Goal: Information Seeking & Learning: Learn about a topic

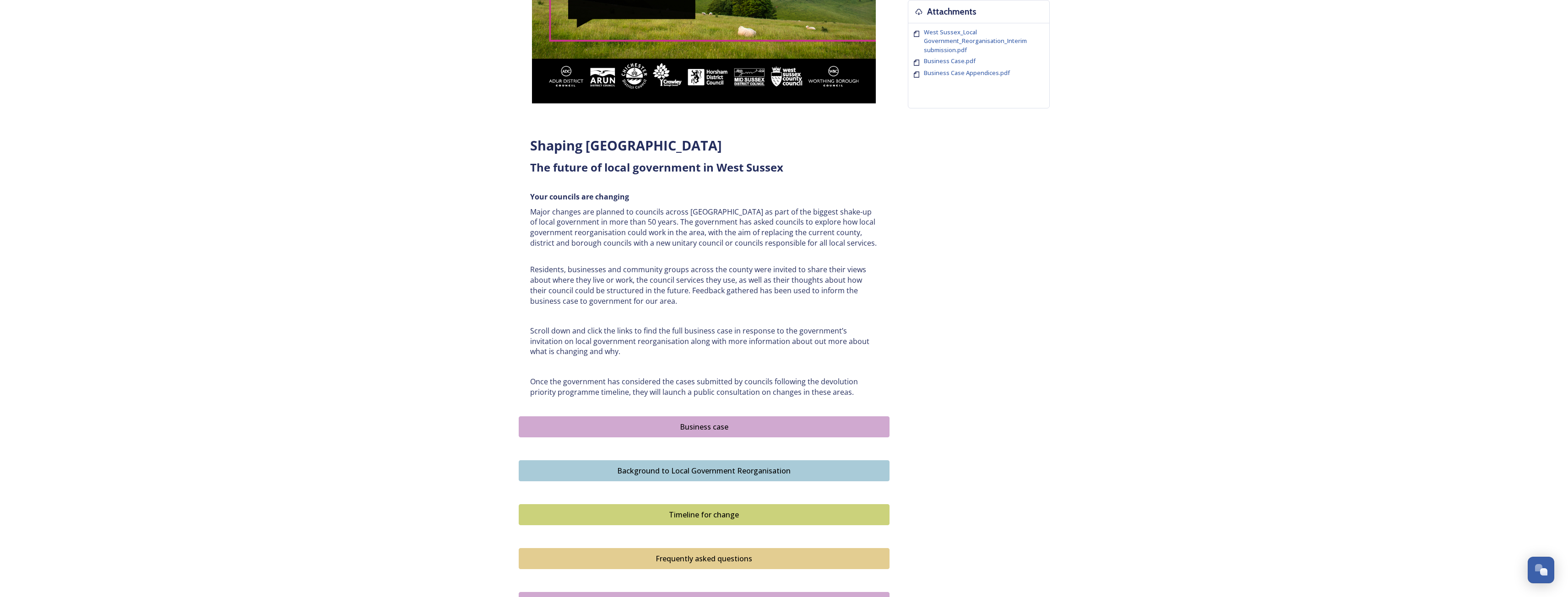
scroll to position [320, 0]
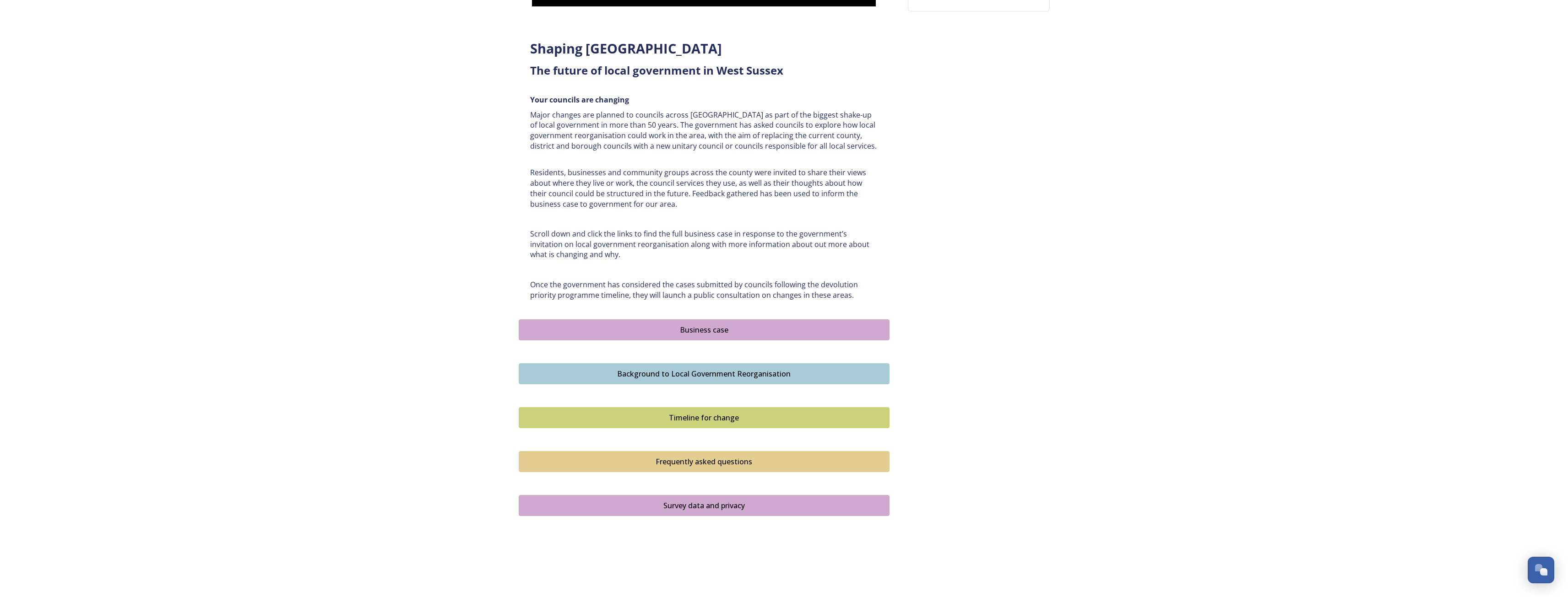
click at [725, 333] on div "Business case" at bounding box center [704, 330] width 361 height 11
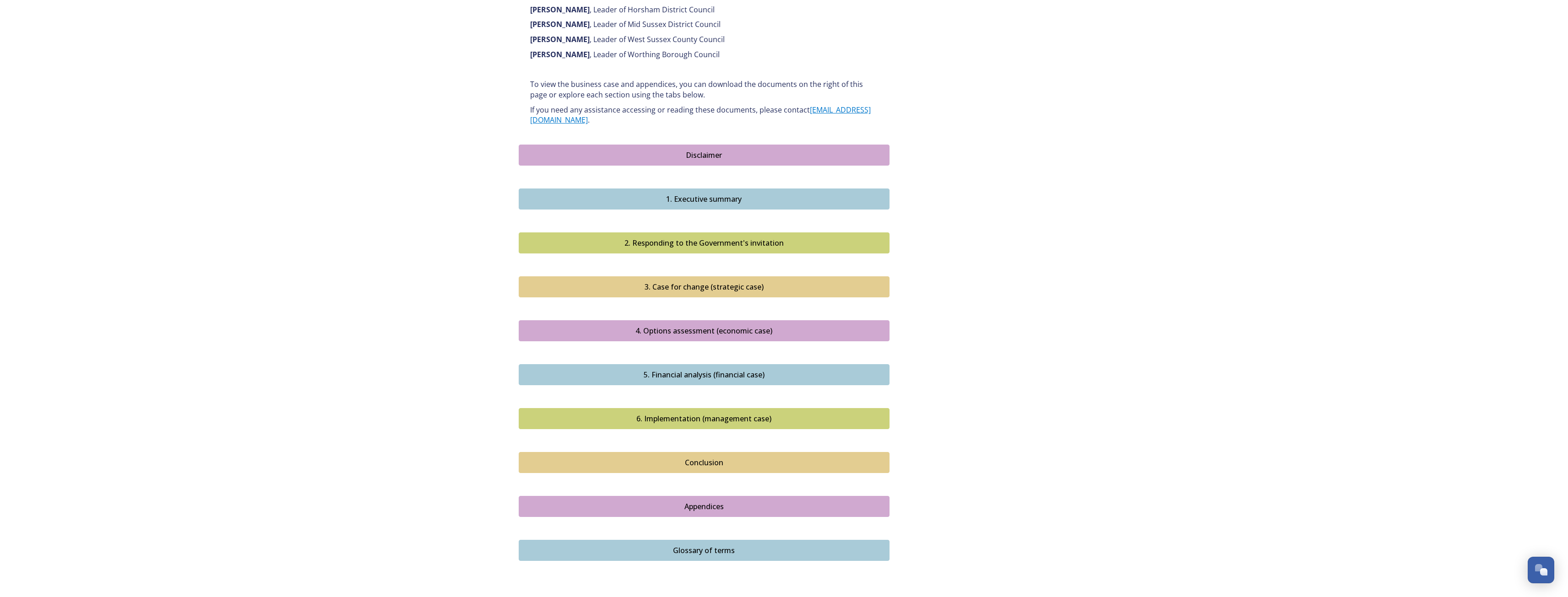
scroll to position [732, 0]
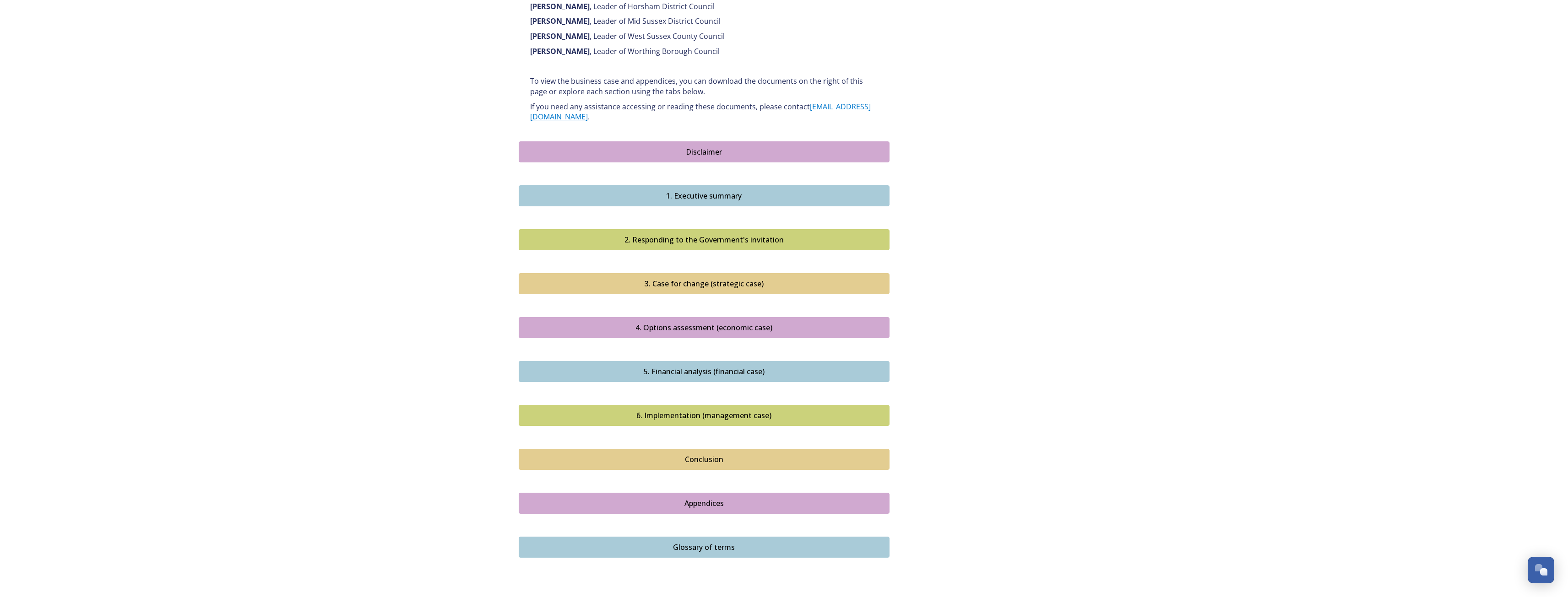
click at [718, 322] on div "4. Options assessment (economic case)" at bounding box center [704, 328] width 361 height 11
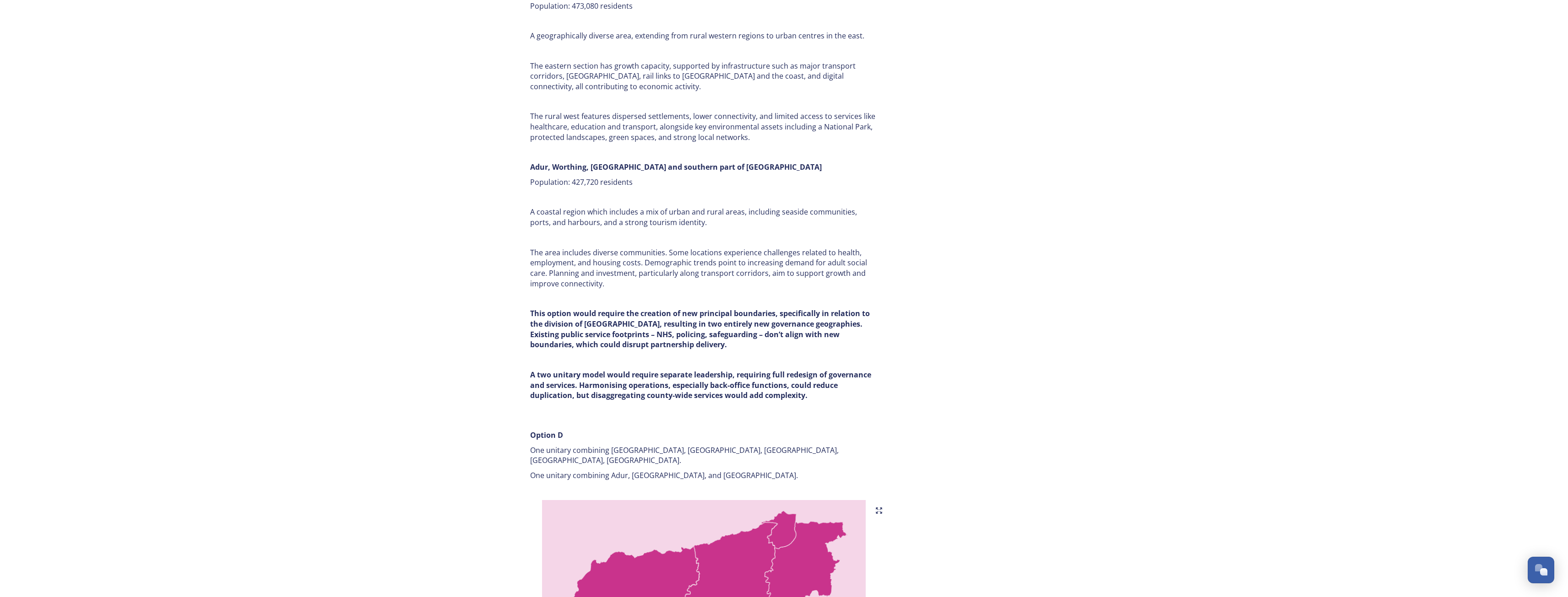
scroll to position [3615, 0]
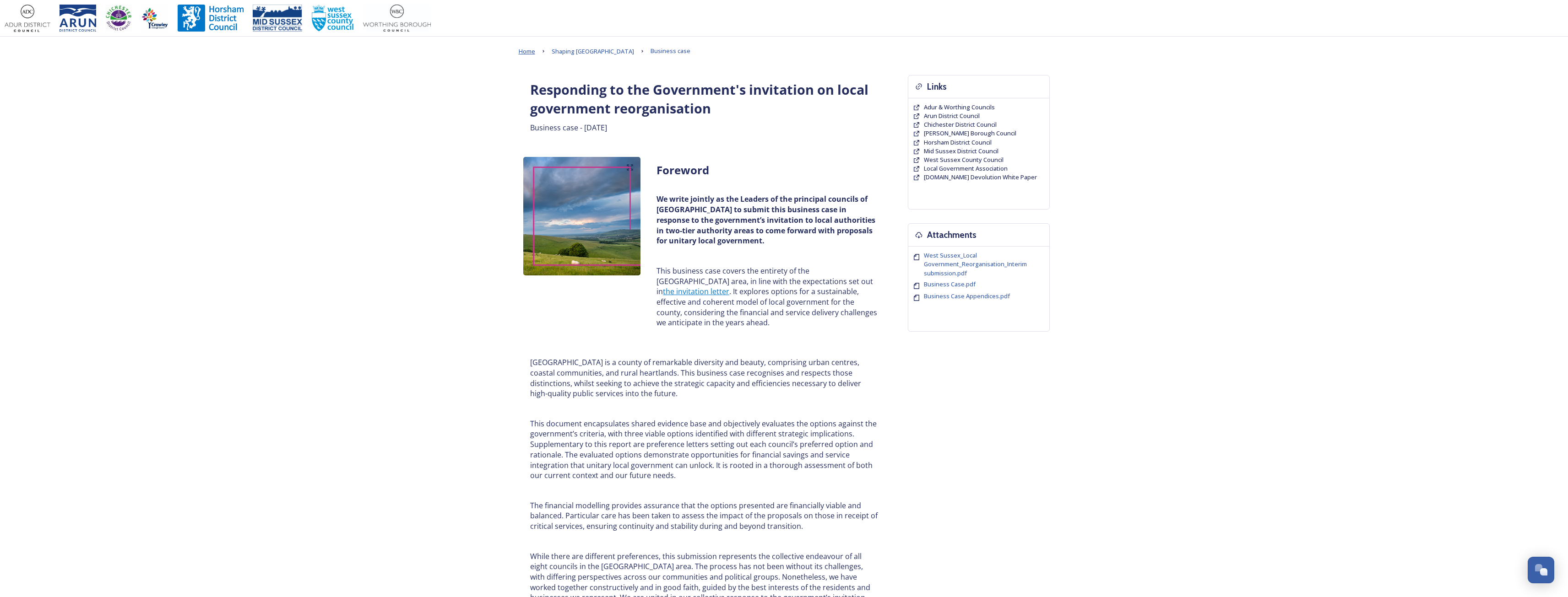
click at [528, 52] on span "Home" at bounding box center [526, 51] width 17 height 8
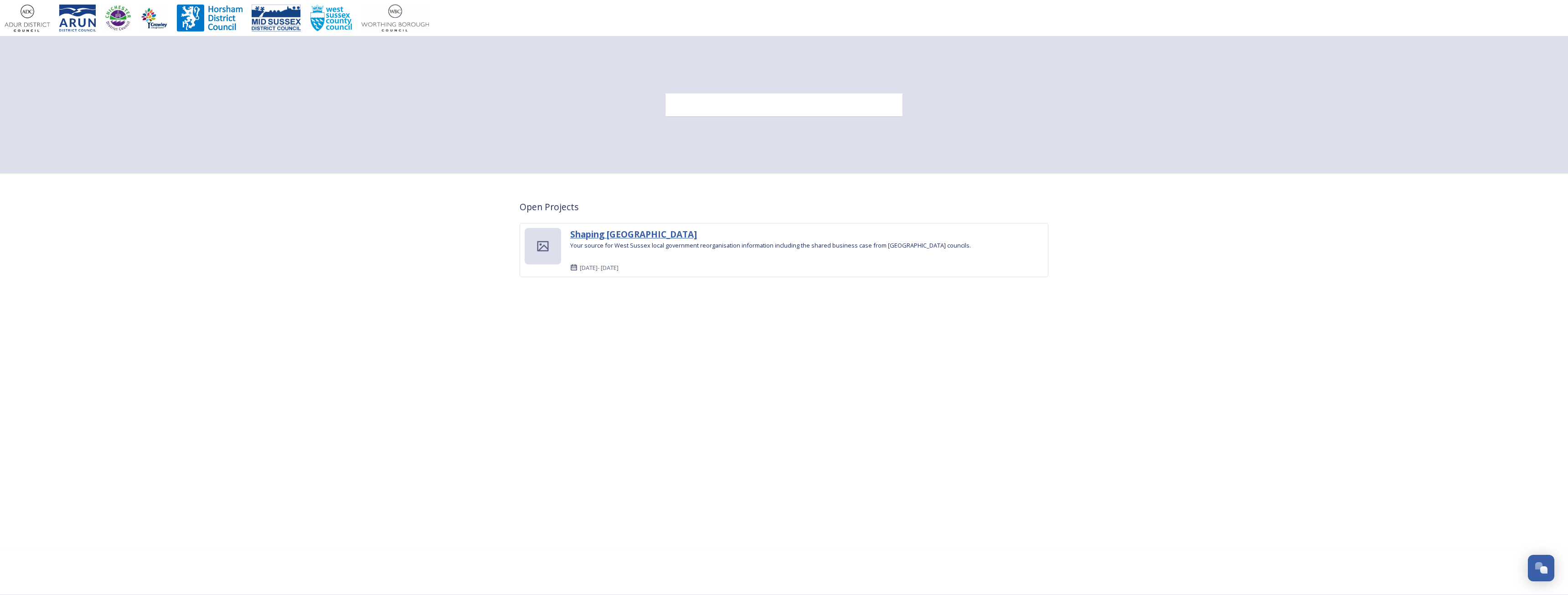
click at [616, 234] on strong "Shaping [GEOGRAPHIC_DATA]" at bounding box center [634, 234] width 127 height 12
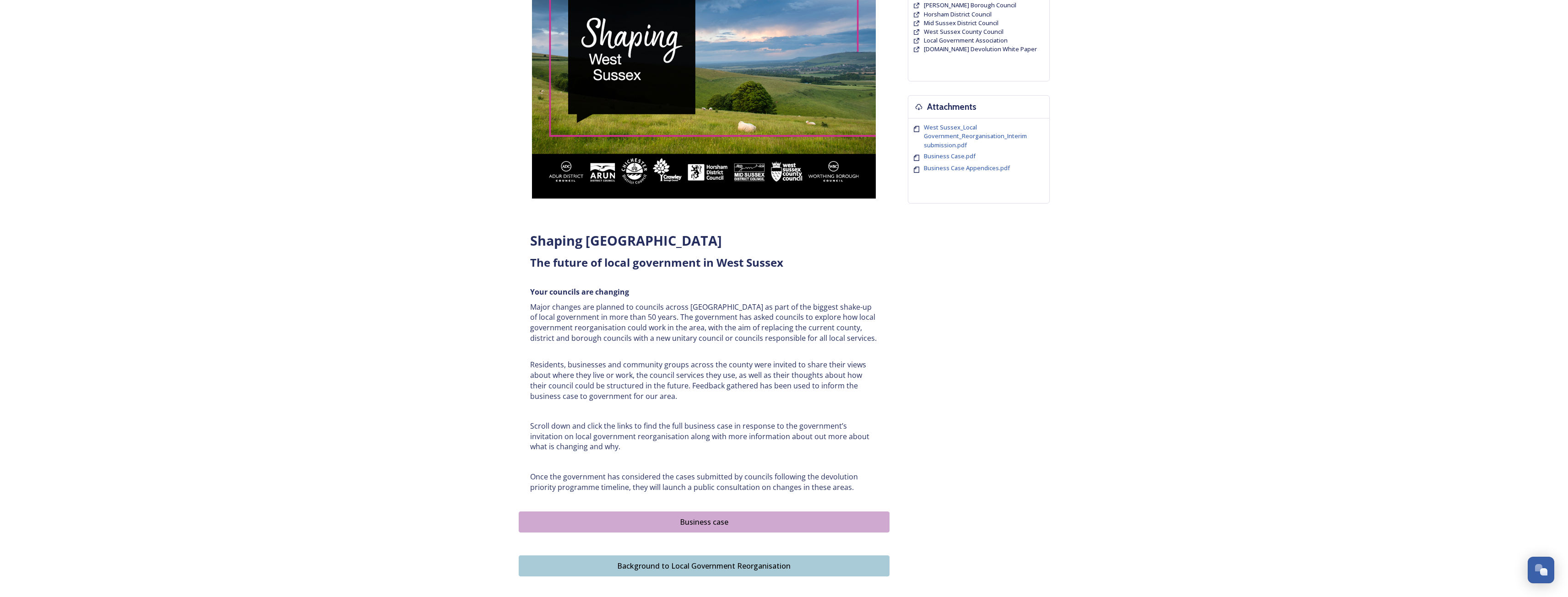
scroll to position [339, 0]
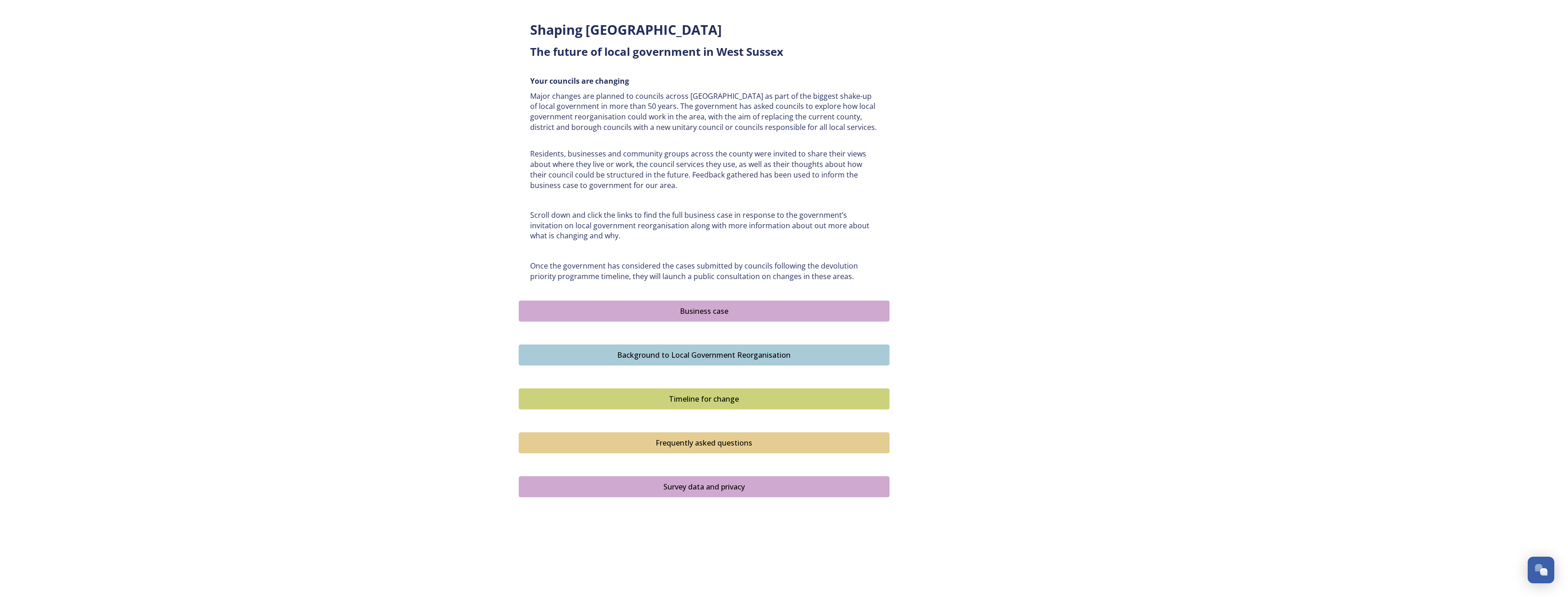
click at [731, 483] on div "Survey data and privacy" at bounding box center [704, 487] width 361 height 11
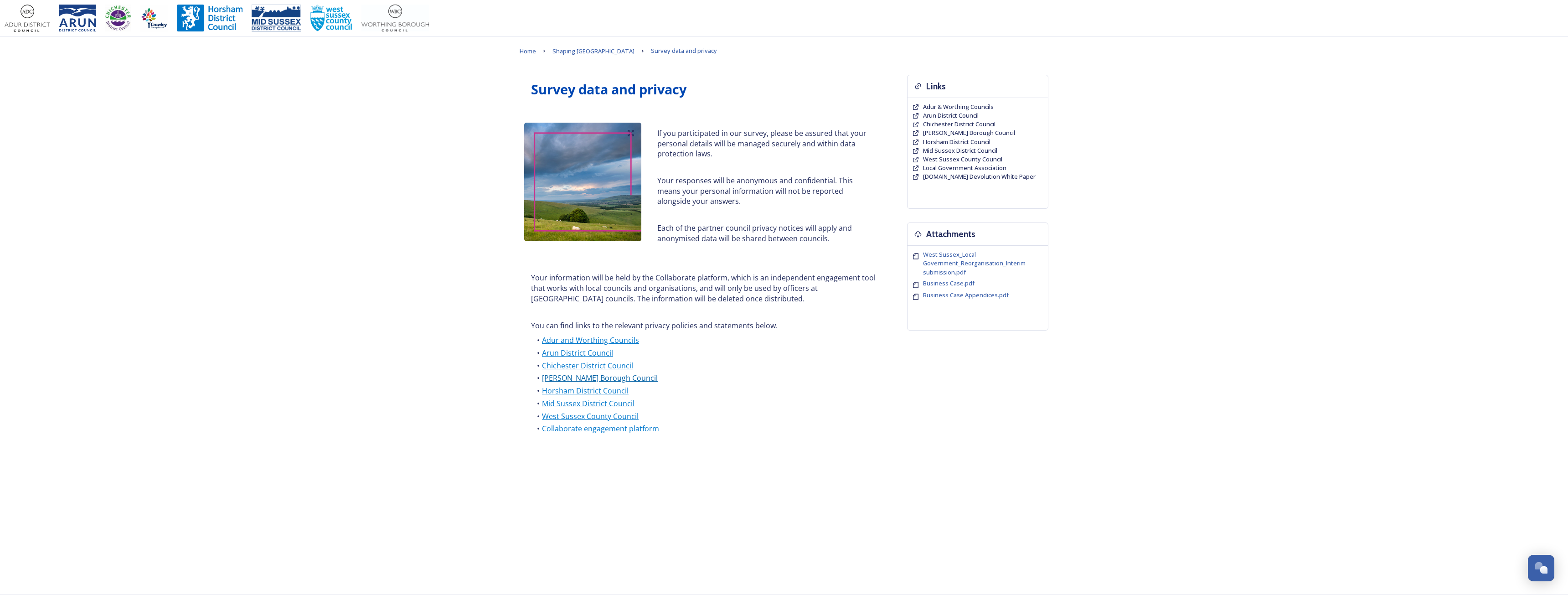
click at [604, 378] on link "[PERSON_NAME] Borough Council" at bounding box center [600, 378] width 116 height 10
click at [585, 55] on span "Shaping [GEOGRAPHIC_DATA]" at bounding box center [593, 51] width 82 height 8
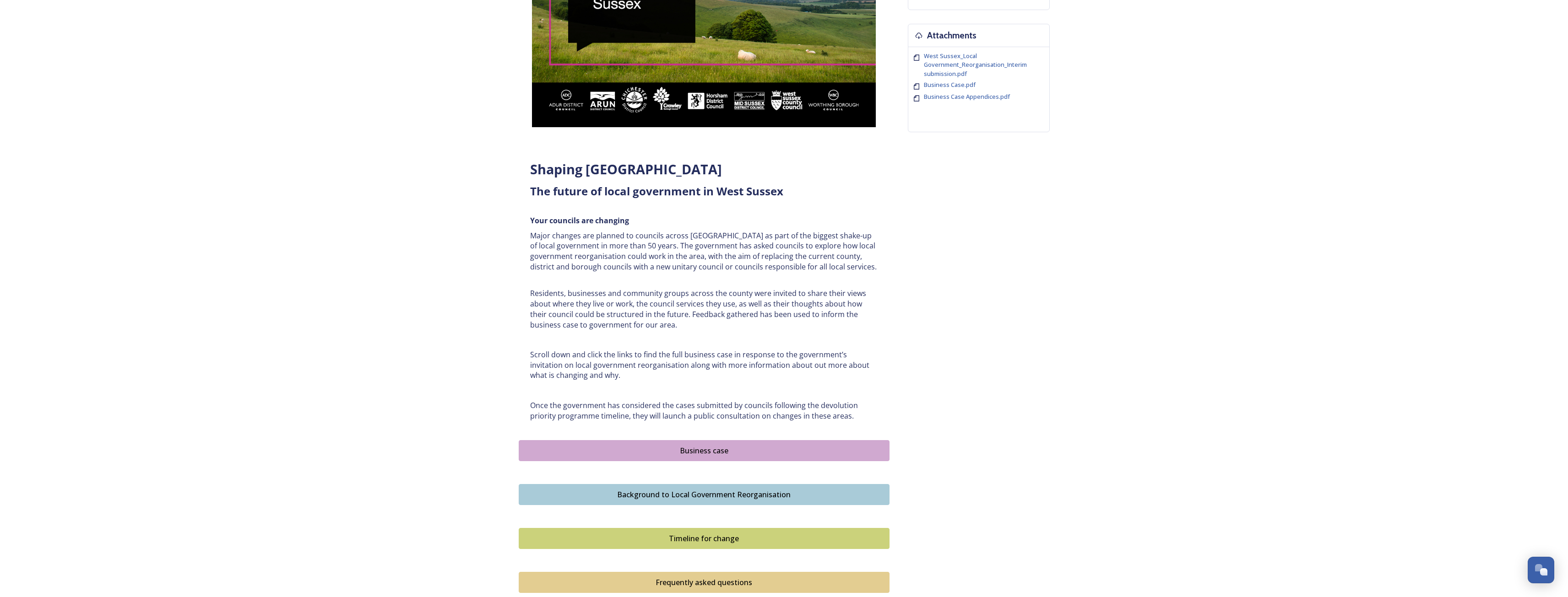
scroll to position [339, 0]
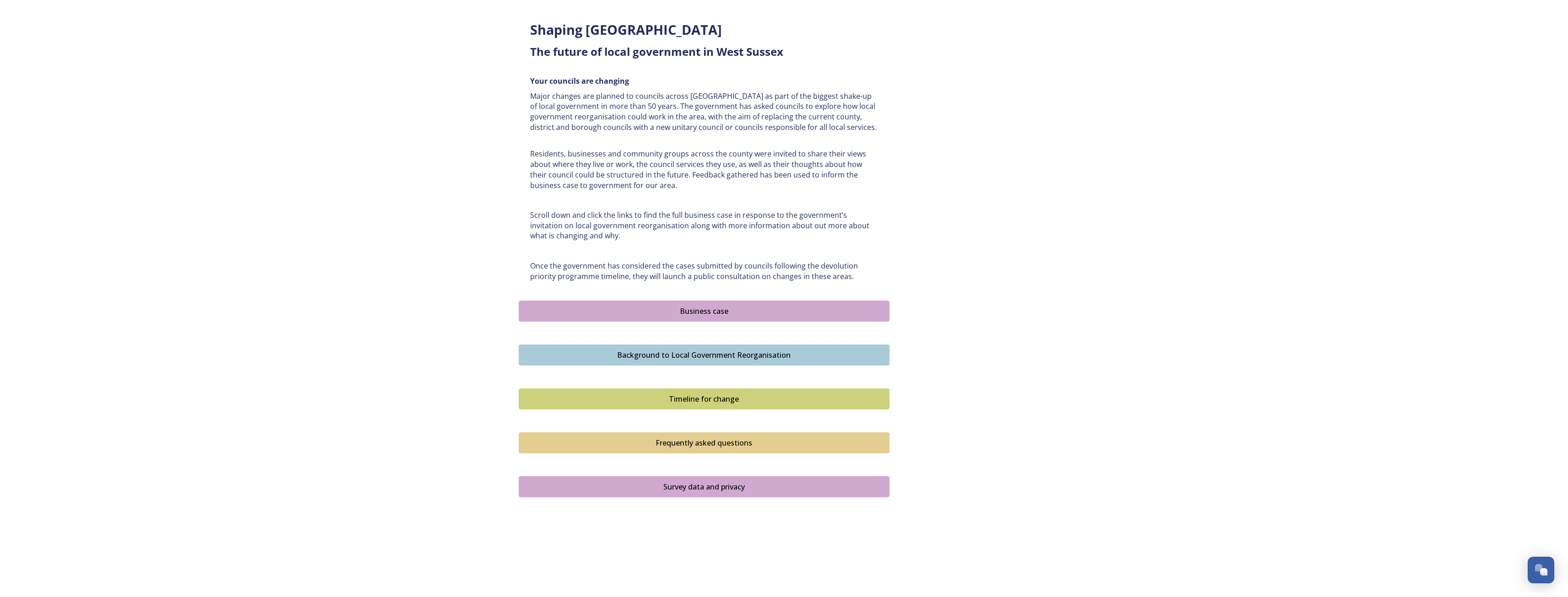
click at [727, 394] on div "Timeline for change" at bounding box center [704, 399] width 361 height 11
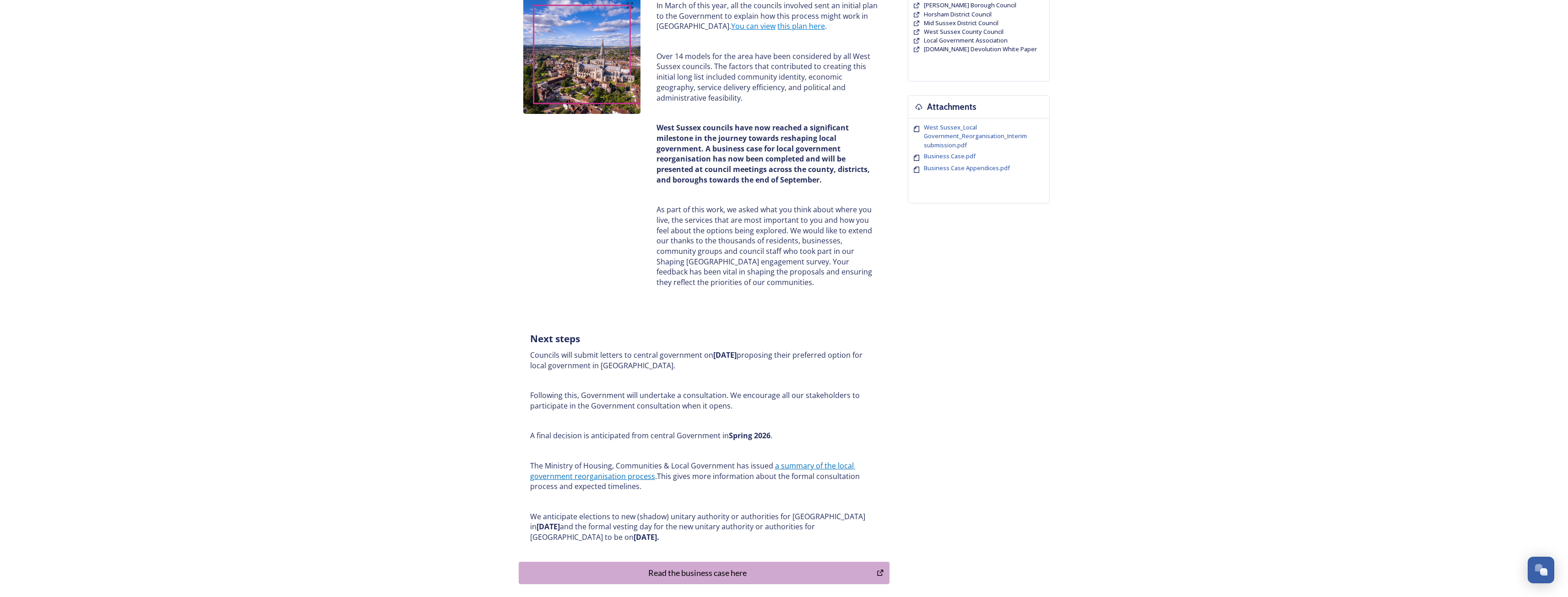
scroll to position [183, 0]
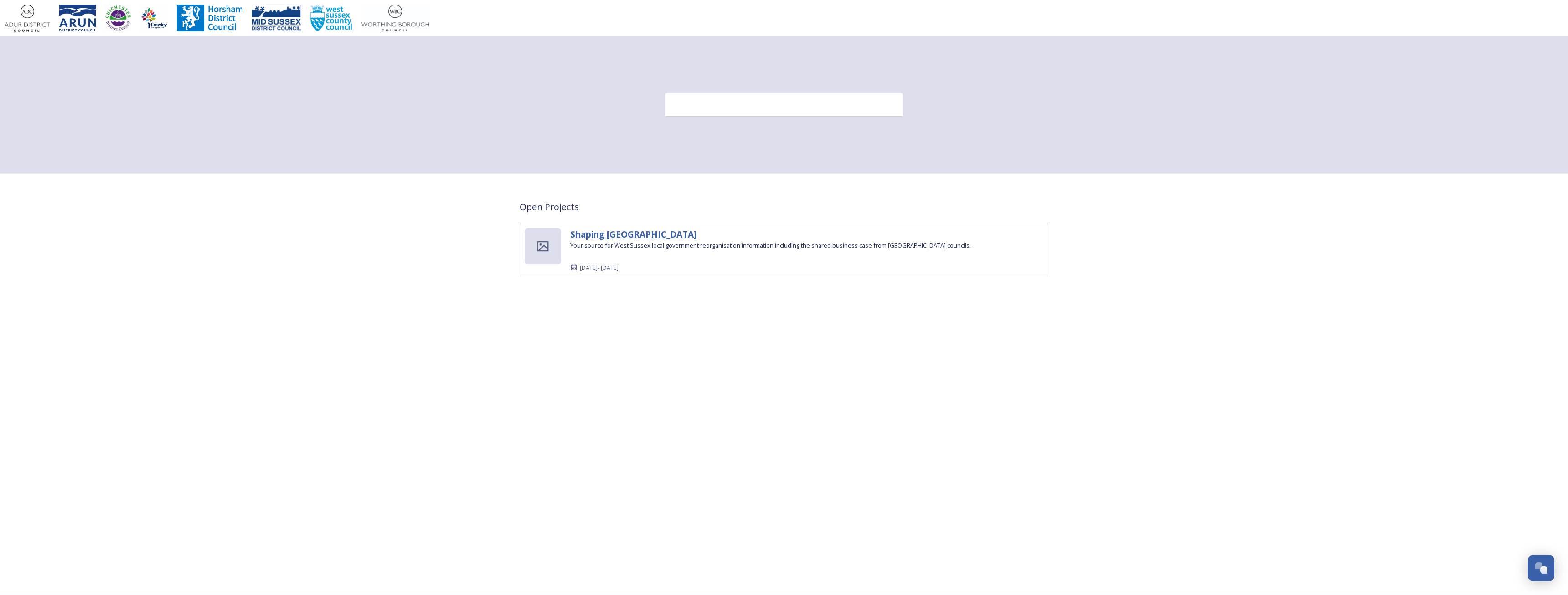
click at [625, 233] on strong "Shaping [GEOGRAPHIC_DATA]" at bounding box center [634, 234] width 127 height 12
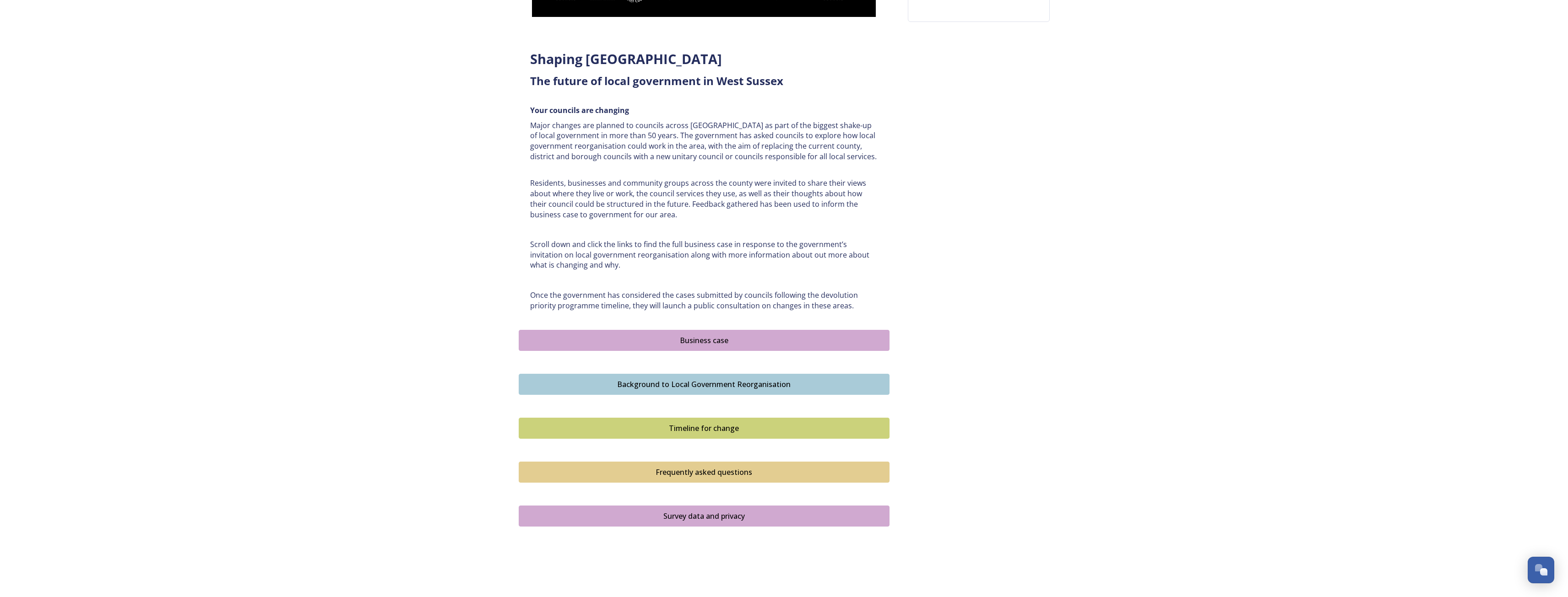
scroll to position [320, 0]
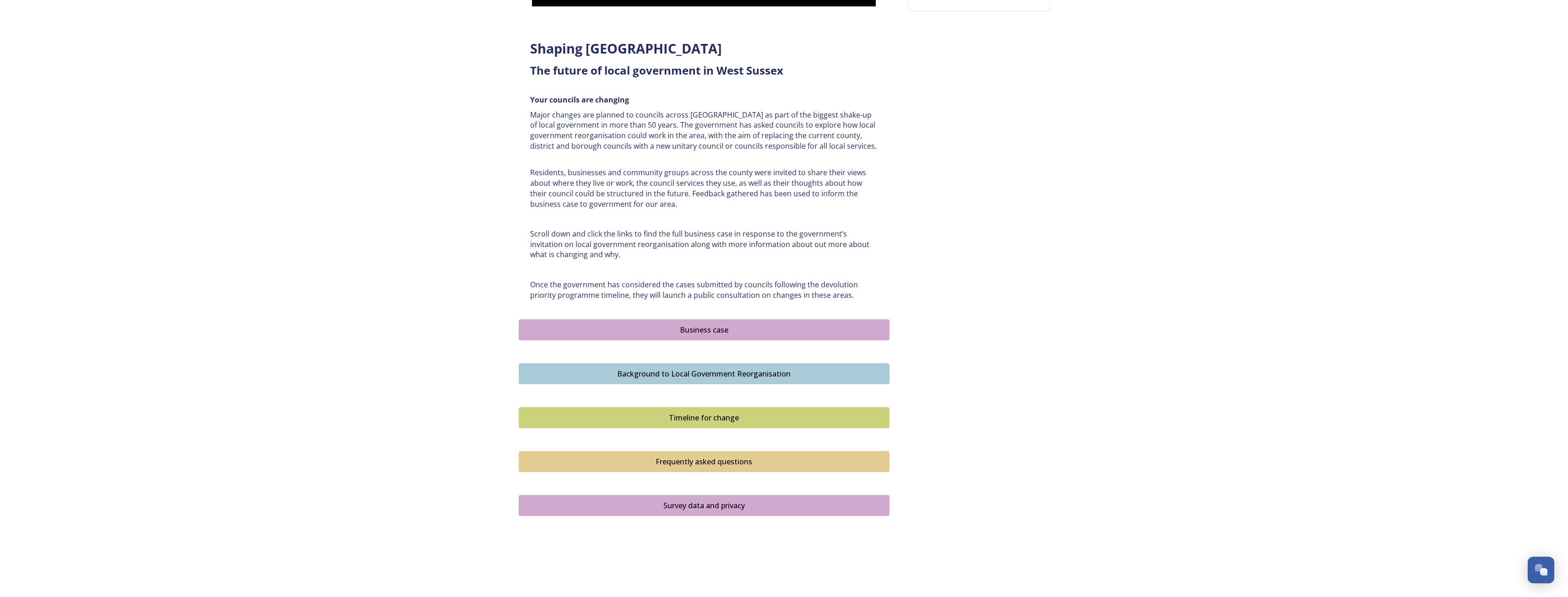
click at [705, 330] on div "Business case" at bounding box center [704, 330] width 361 height 11
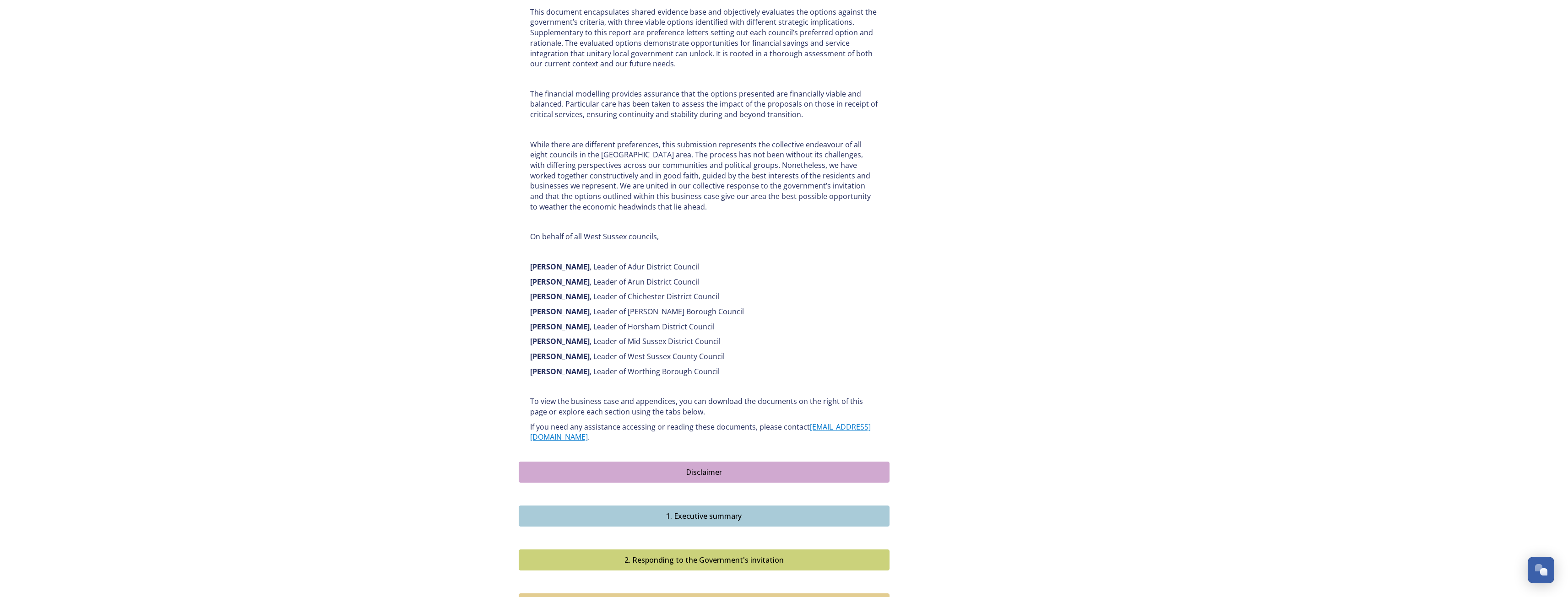
scroll to position [783, 0]
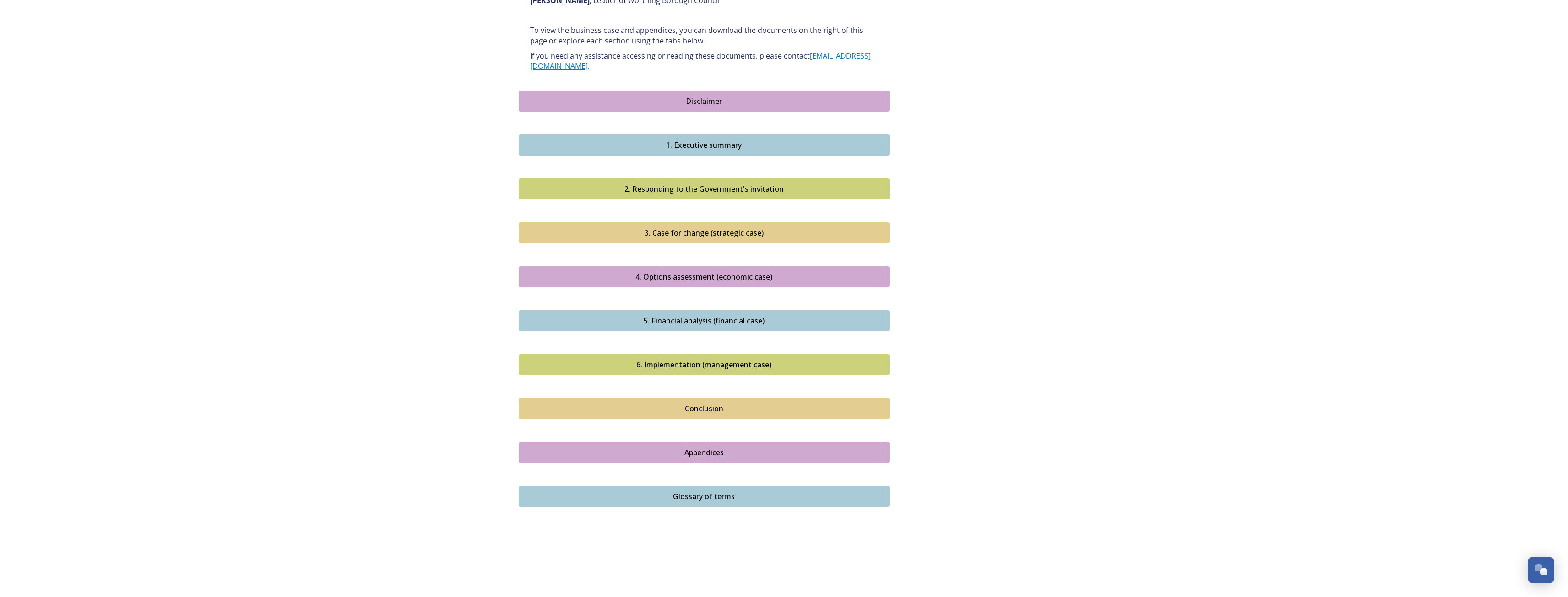
click at [698, 139] on div "1. Executive summary" at bounding box center [704, 145] width 361 height 11
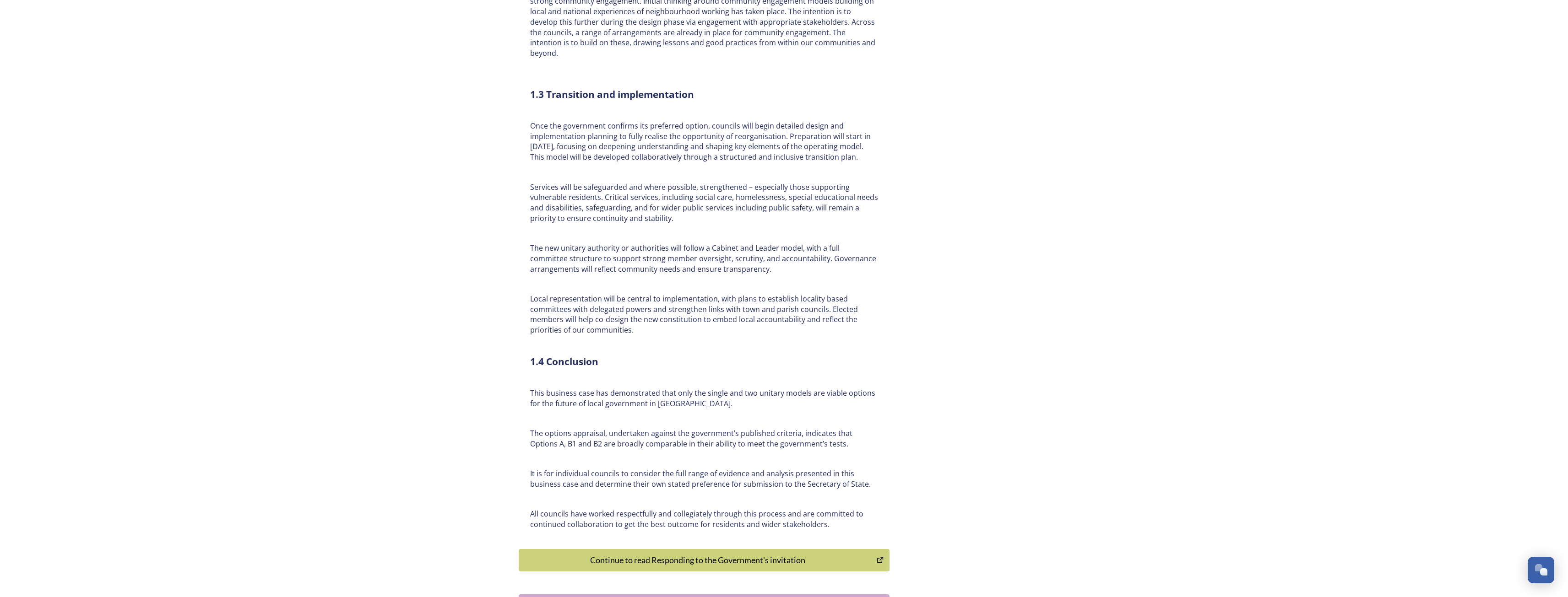
scroll to position [1927, 0]
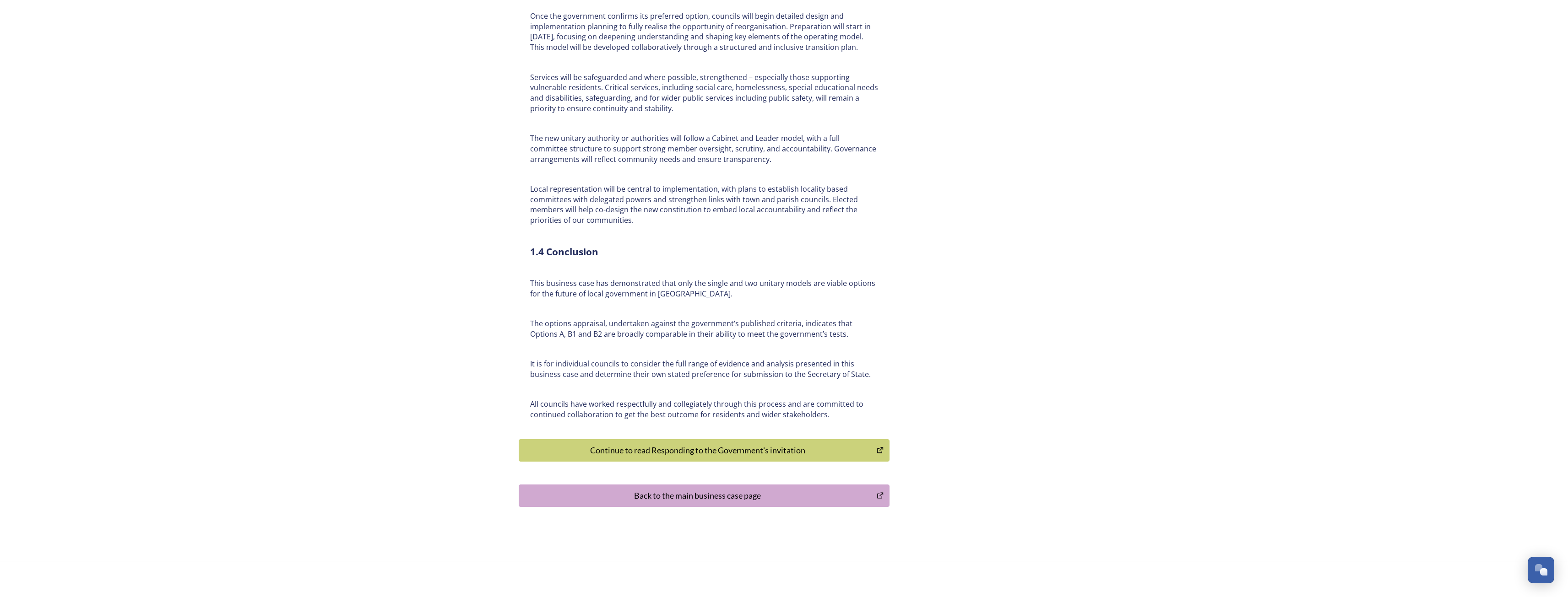
click at [746, 446] on div "Continue to read Responding to the Government's invitation" at bounding box center [698, 450] width 348 height 12
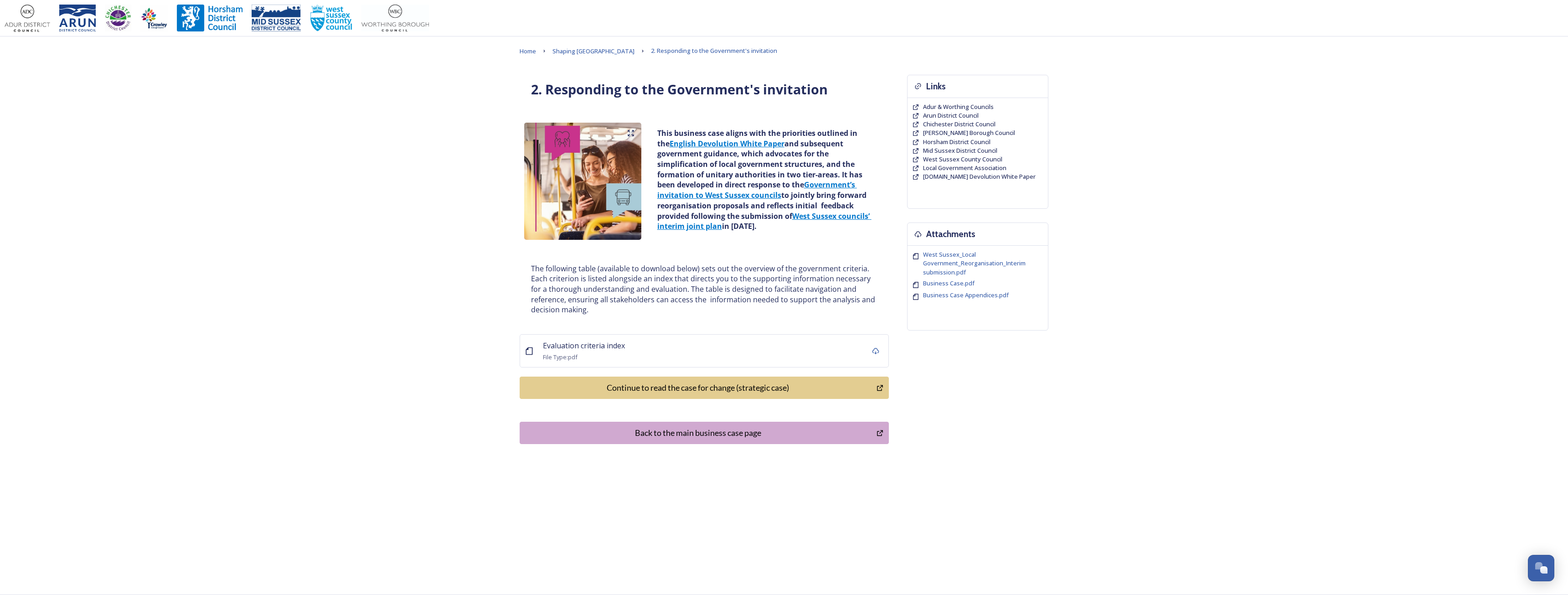
click at [718, 386] on div "Continue to read the case for change (strategic case)" at bounding box center [698, 388] width 347 height 12
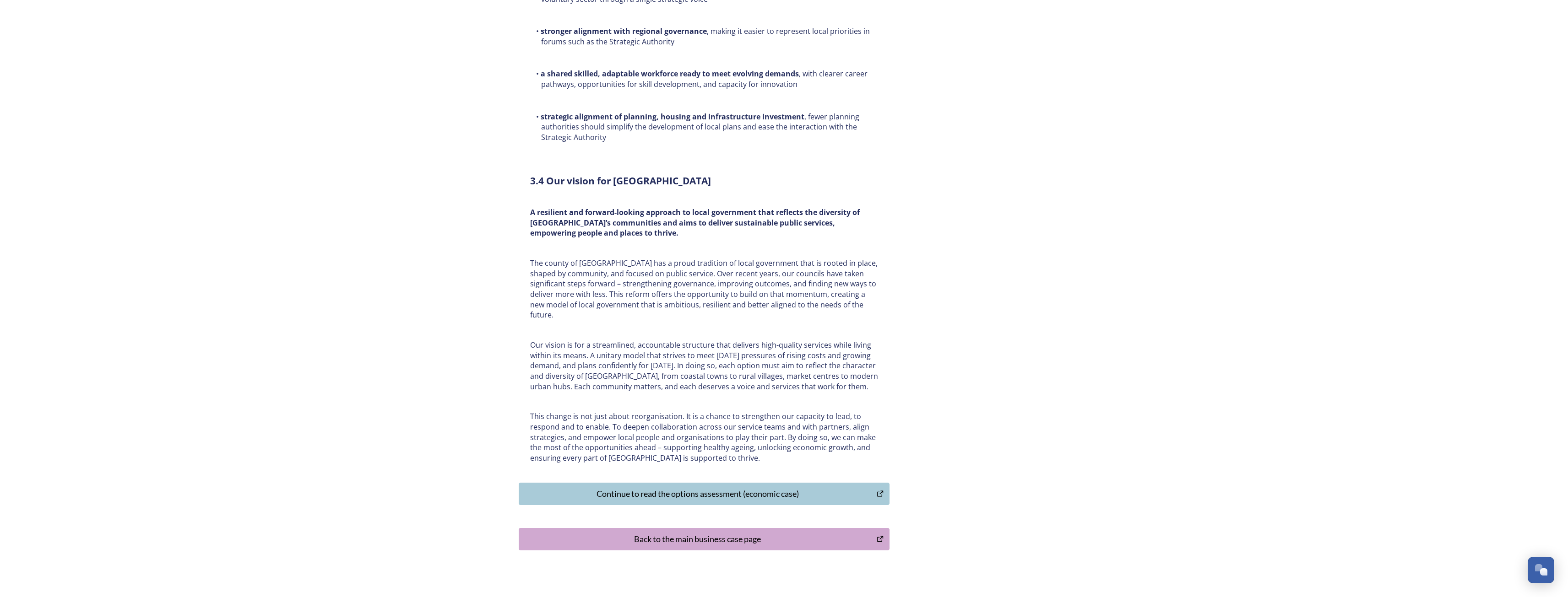
scroll to position [2668, 0]
click at [718, 486] on div "Continue to read the options assessment (economic case)" at bounding box center [698, 492] width 348 height 12
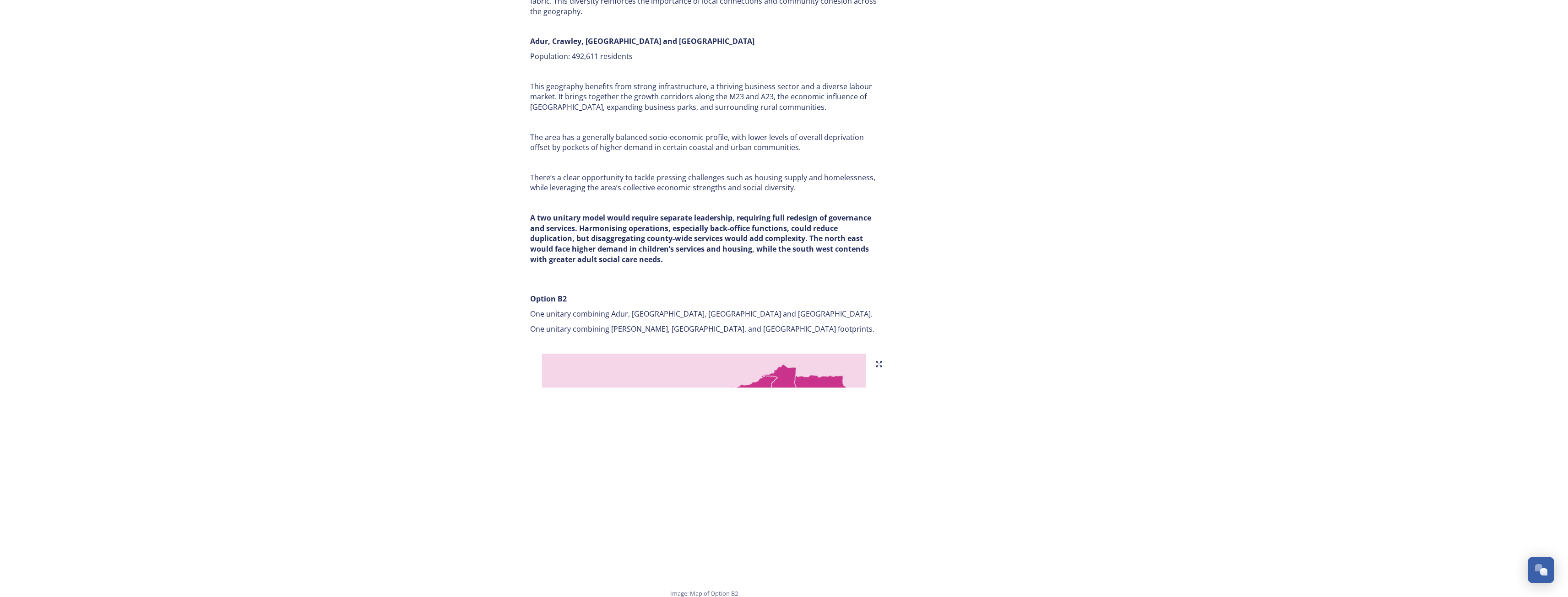
scroll to position [1464, 0]
